Goal: Check status: Check status

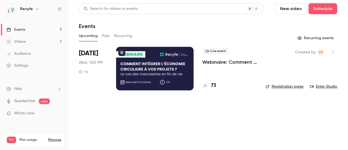
click at [211, 86] on h4 "73" at bounding box center [213, 85] width 5 height 7
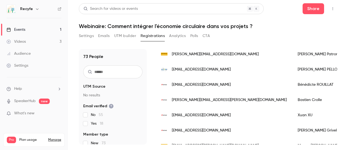
scroll to position [82, 0]
